Goal: Check status

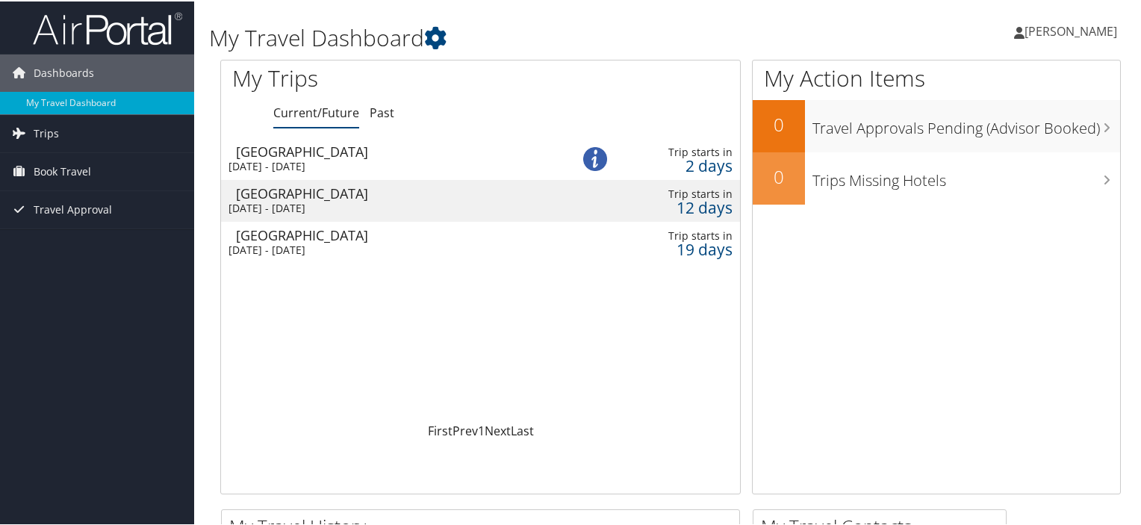
click at [593, 154] on img at bounding box center [595, 158] width 24 height 24
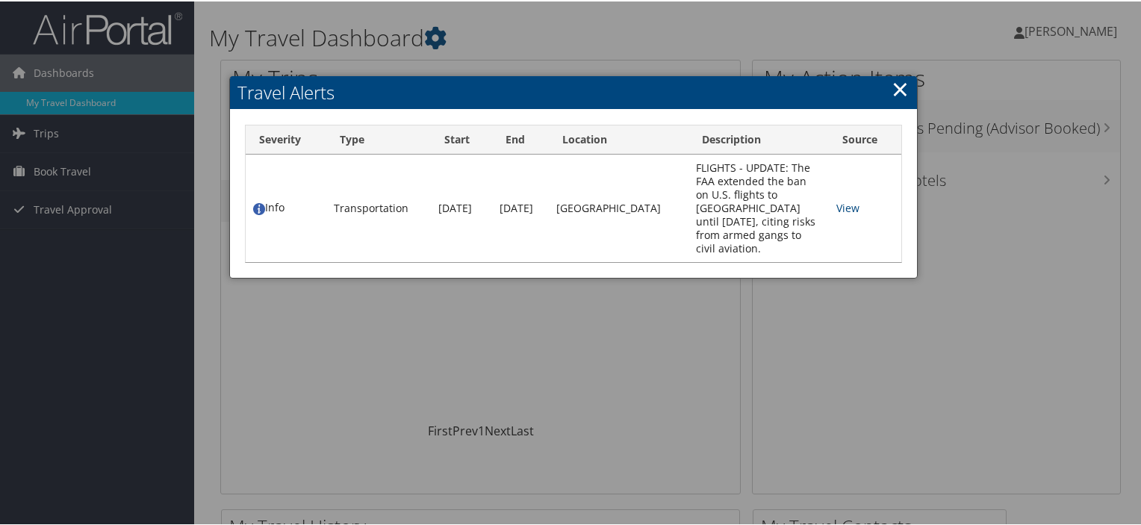
click at [893, 87] on link "×" at bounding box center [900, 87] width 17 height 30
